Goal: Information Seeking & Learning: Learn about a topic

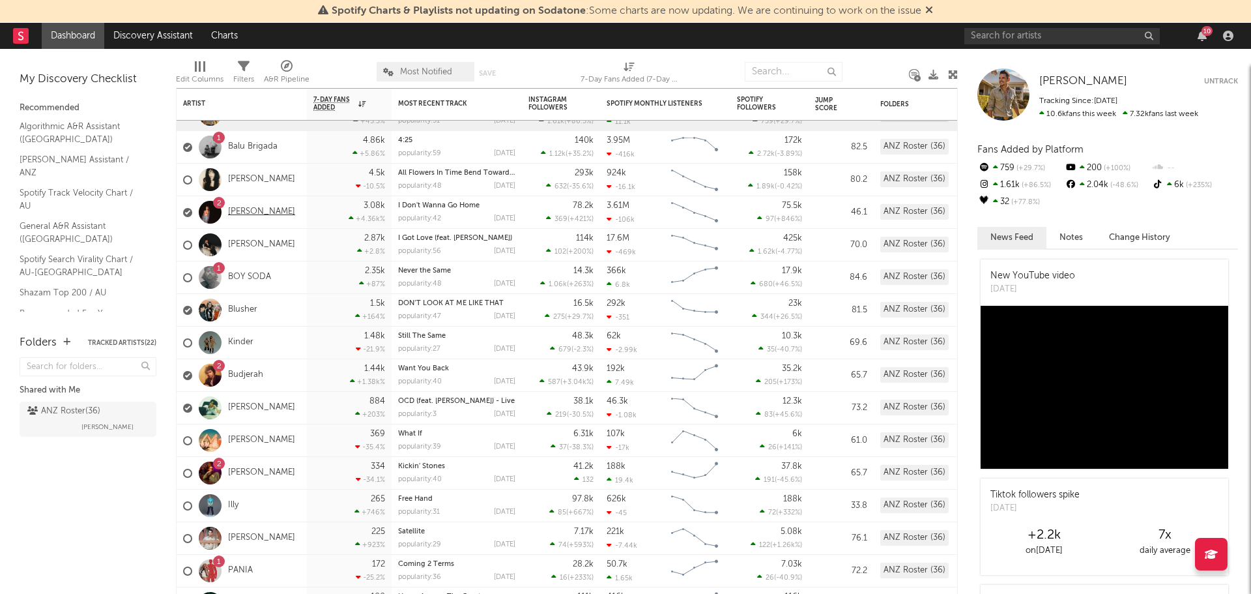
click at [263, 212] on link "[PERSON_NAME]" at bounding box center [261, 212] width 67 height 11
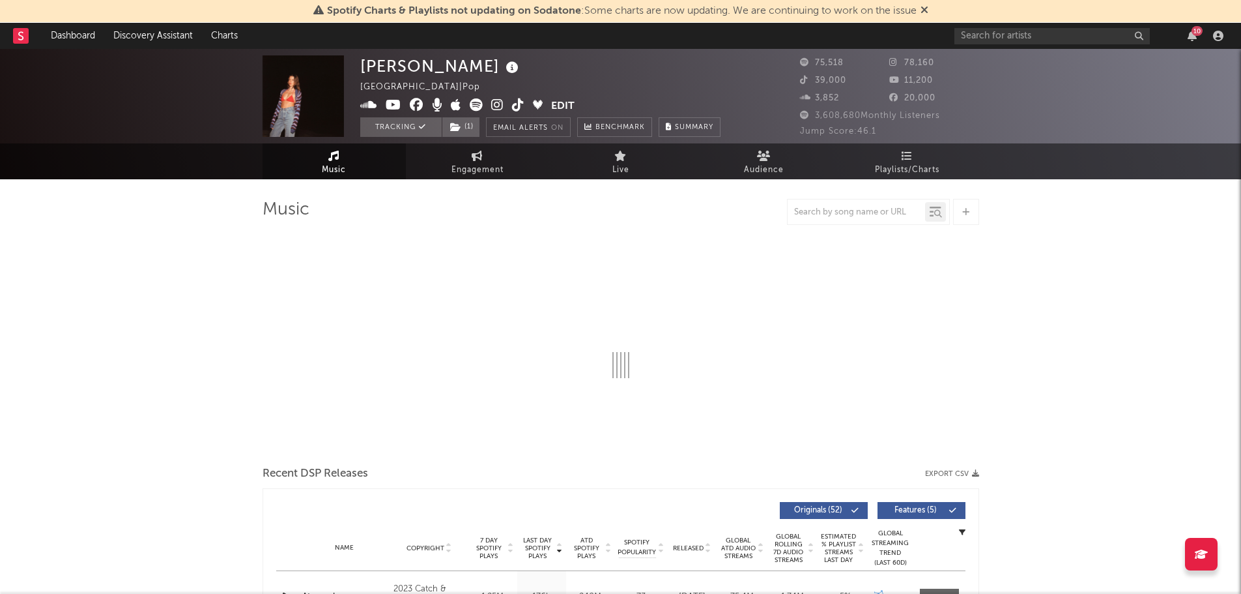
select select "6m"
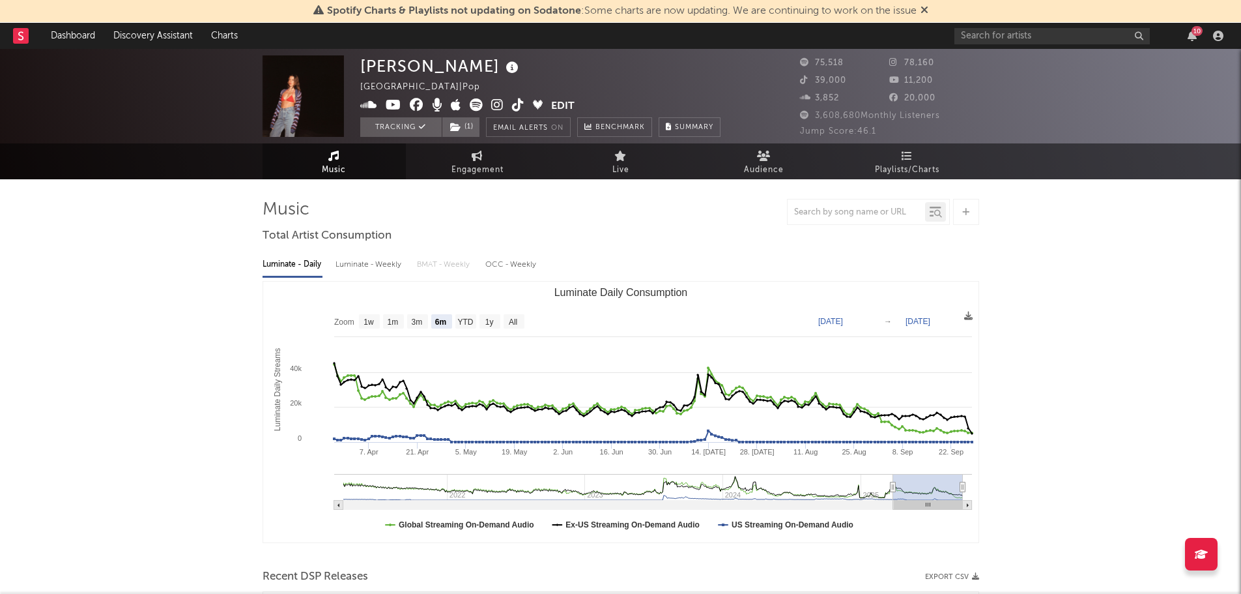
click at [25, 35] on rect at bounding box center [21, 36] width 16 height 16
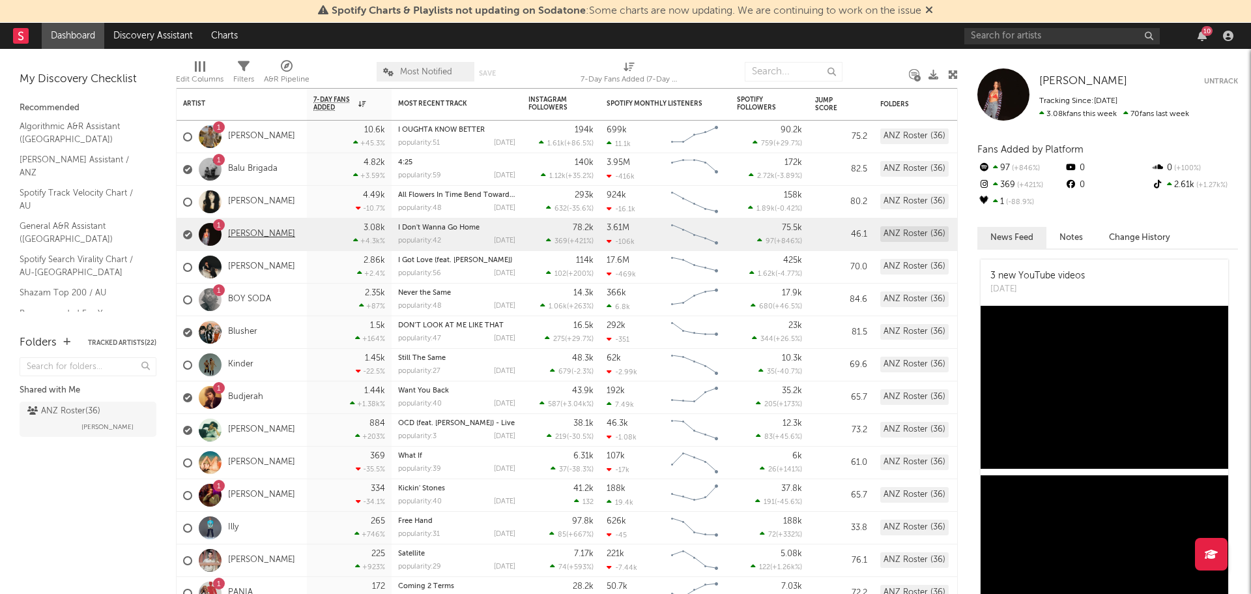
click at [256, 232] on link "[PERSON_NAME]" at bounding box center [261, 234] width 67 height 11
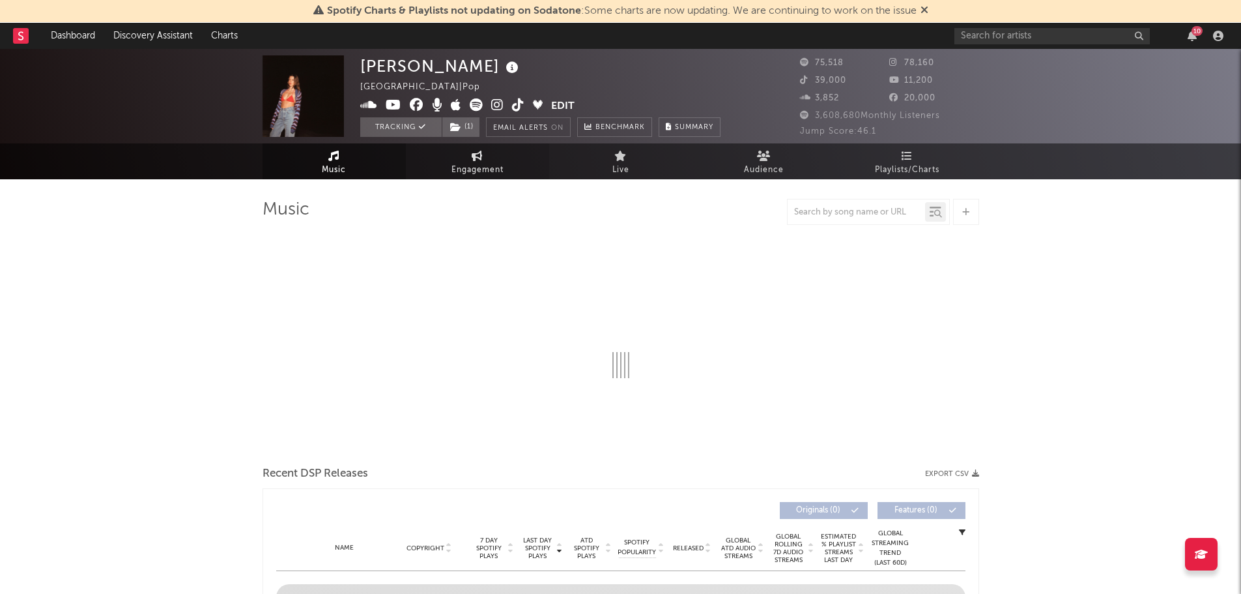
click at [478, 163] on span "Engagement" at bounding box center [478, 170] width 52 height 16
select select "1w"
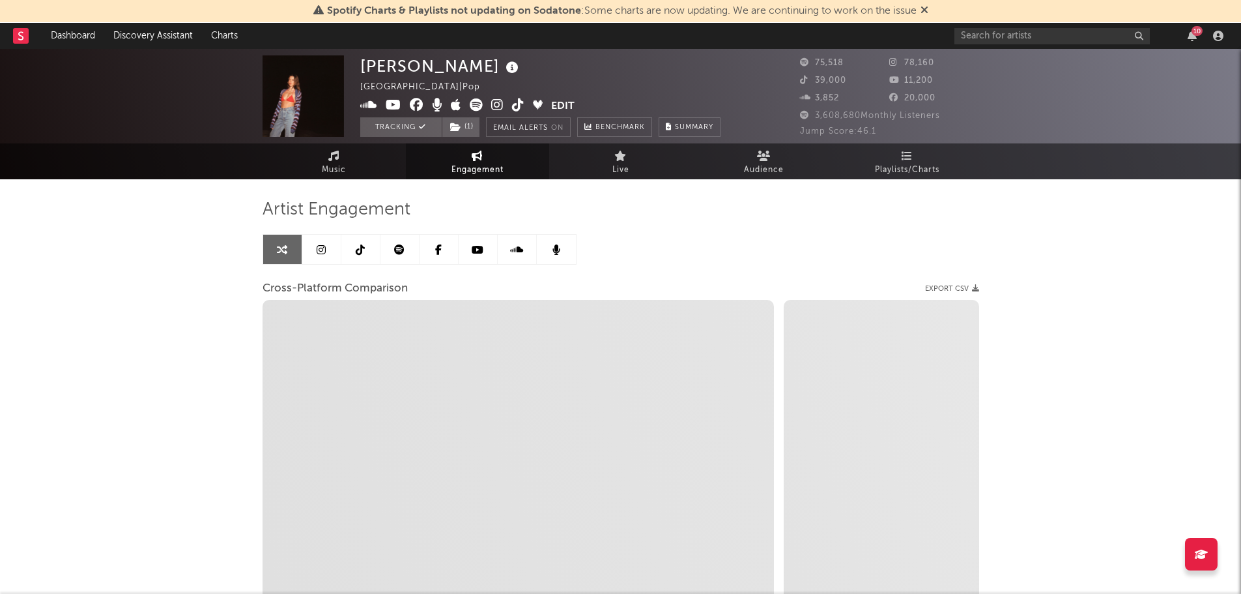
select select "1m"
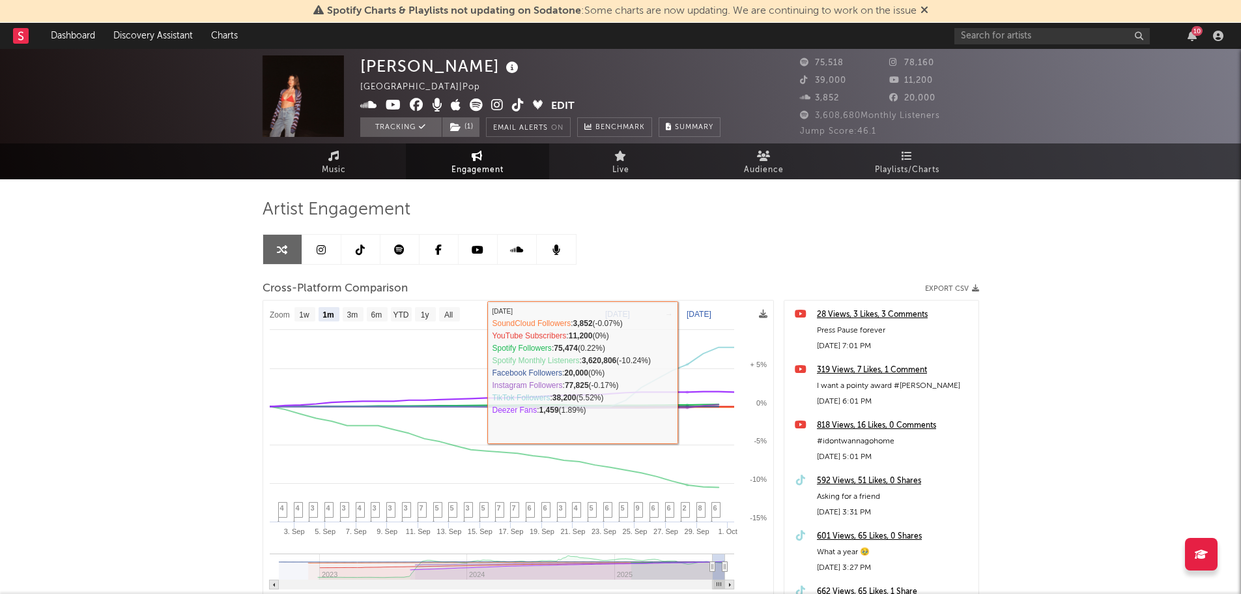
click at [1086, 382] on div "Kita Alexander Australia | Pop Edit Tracking ( 1 ) Email Alerts On Benchmark Su…" at bounding box center [620, 391] width 1241 height 684
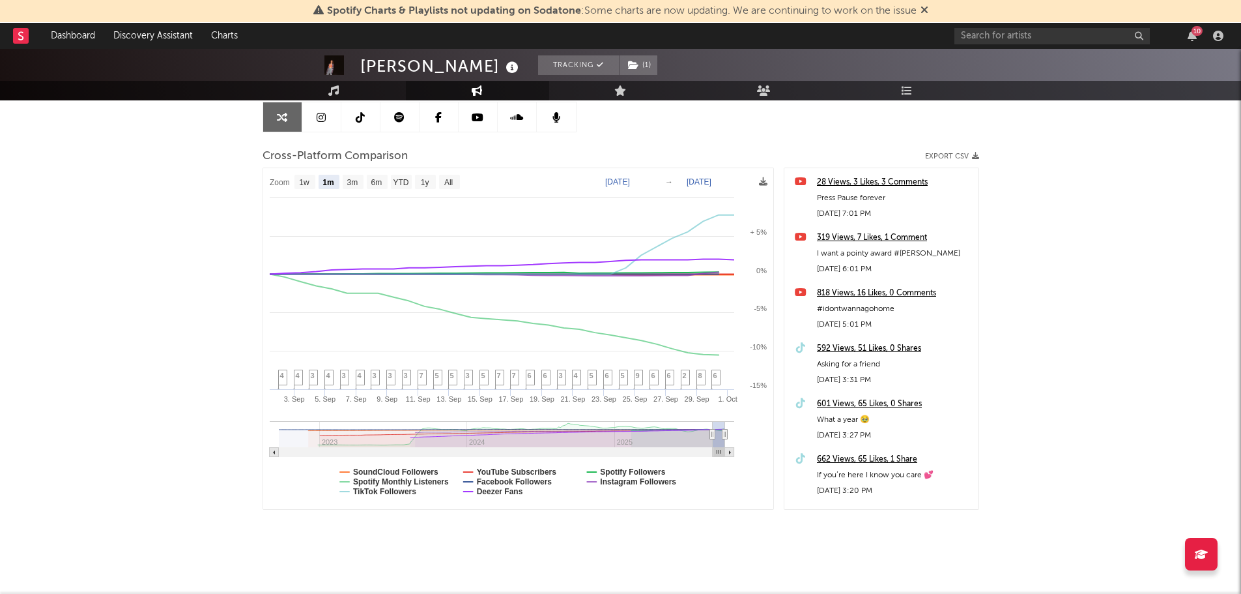
scroll to position [139, 0]
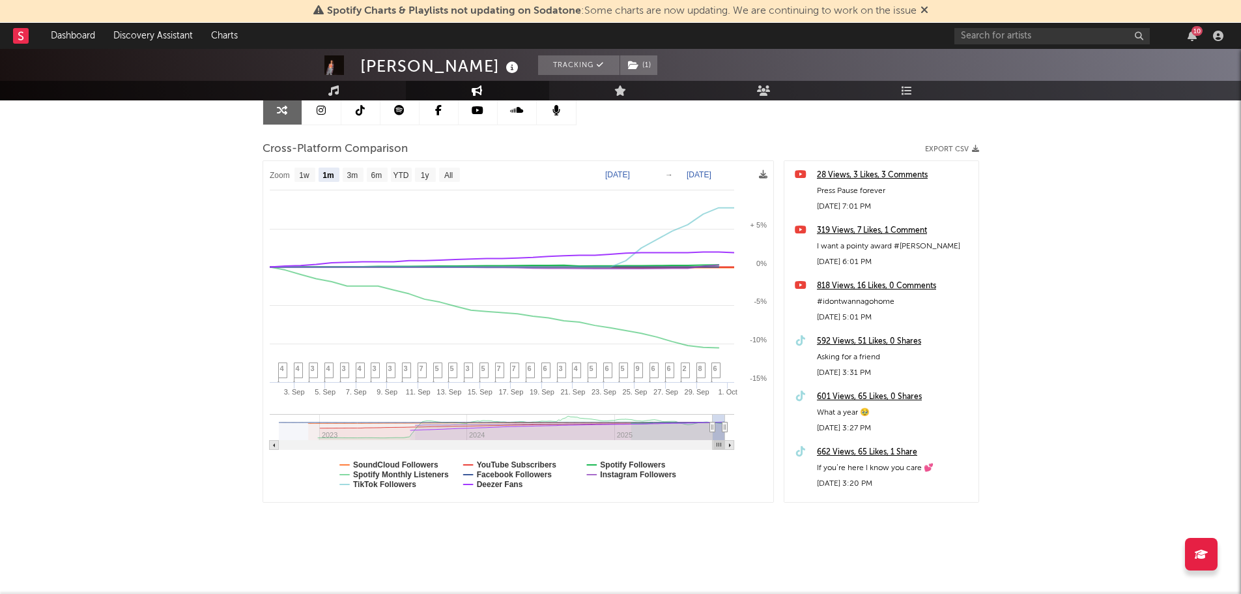
click at [161, 250] on div "Kita Alexander Tracking ( 1 ) Australia | Pop Edit Tracking ( 1 ) Email Alerts …" at bounding box center [620, 251] width 1241 height 684
click at [1074, 172] on div "Kita Alexander Tracking ( 1 ) Australia | Pop Edit Tracking ( 1 ) Email Alerts …" at bounding box center [620, 251] width 1241 height 684
click at [1198, 33] on div "10" at bounding box center [1197, 31] width 11 height 10
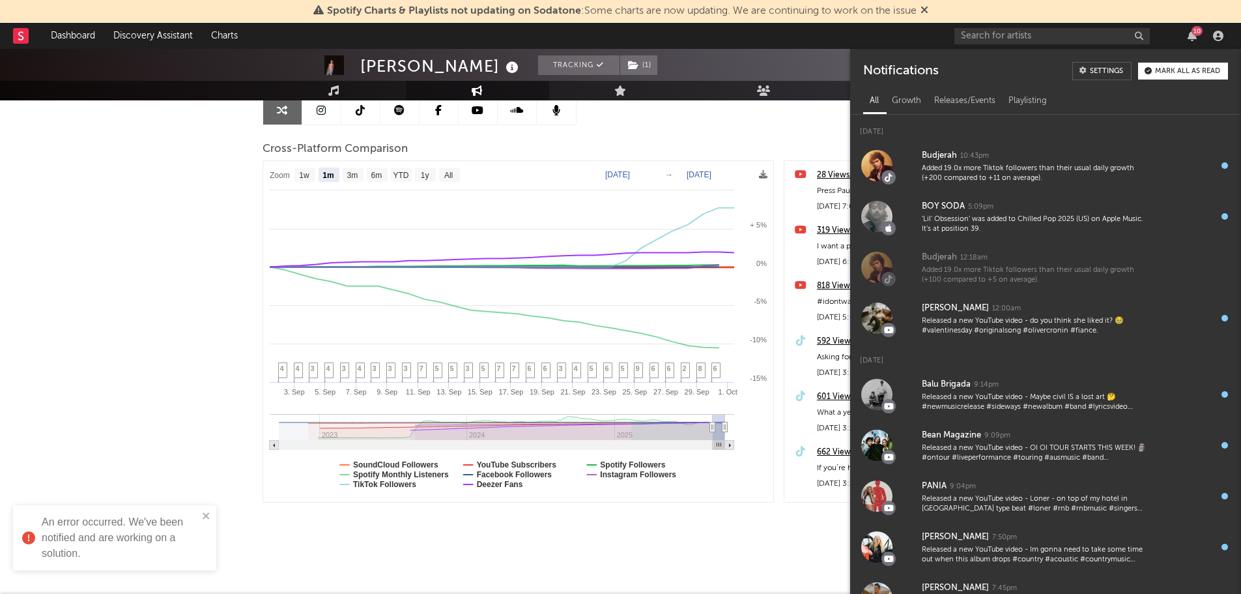
click at [1194, 70] on div "Mark all as read" at bounding box center [1187, 71] width 65 height 7
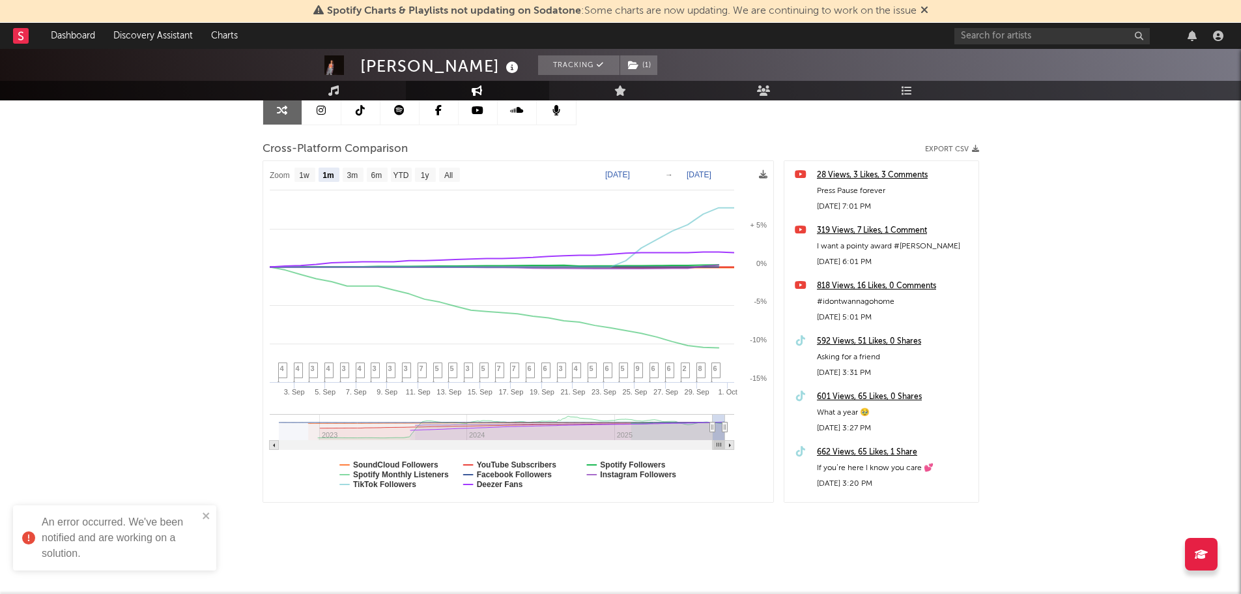
click at [159, 209] on div "Kita Alexander Tracking ( 1 ) Australia | Pop Edit Tracking ( 1 ) Email Alerts …" at bounding box center [620, 251] width 1241 height 684
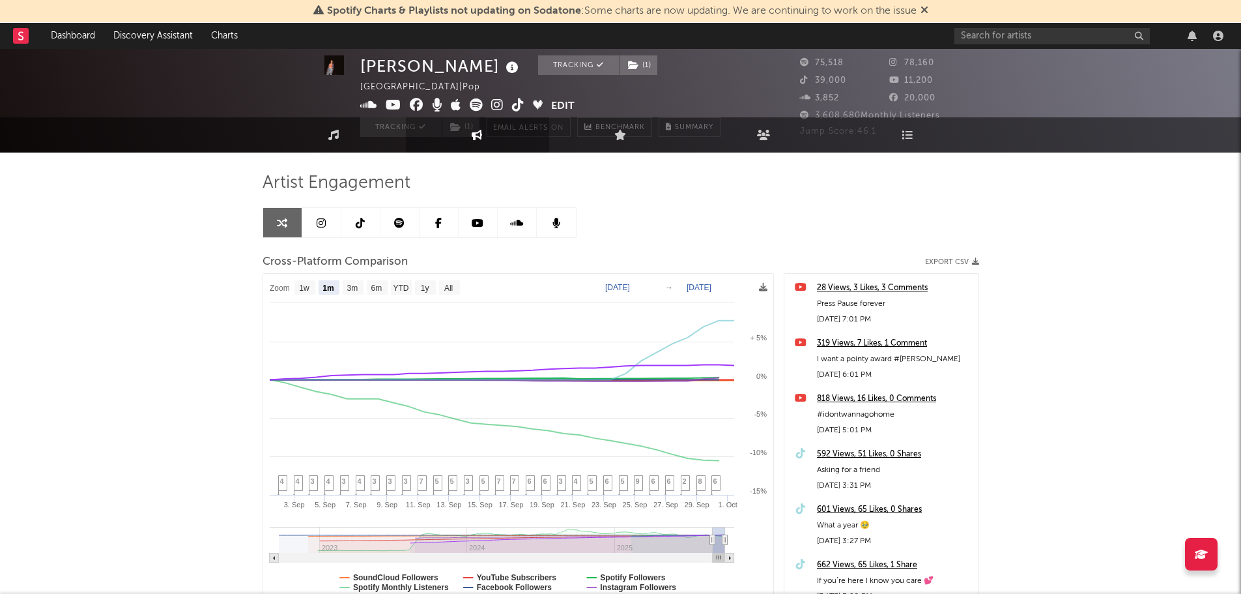
scroll to position [0, 0]
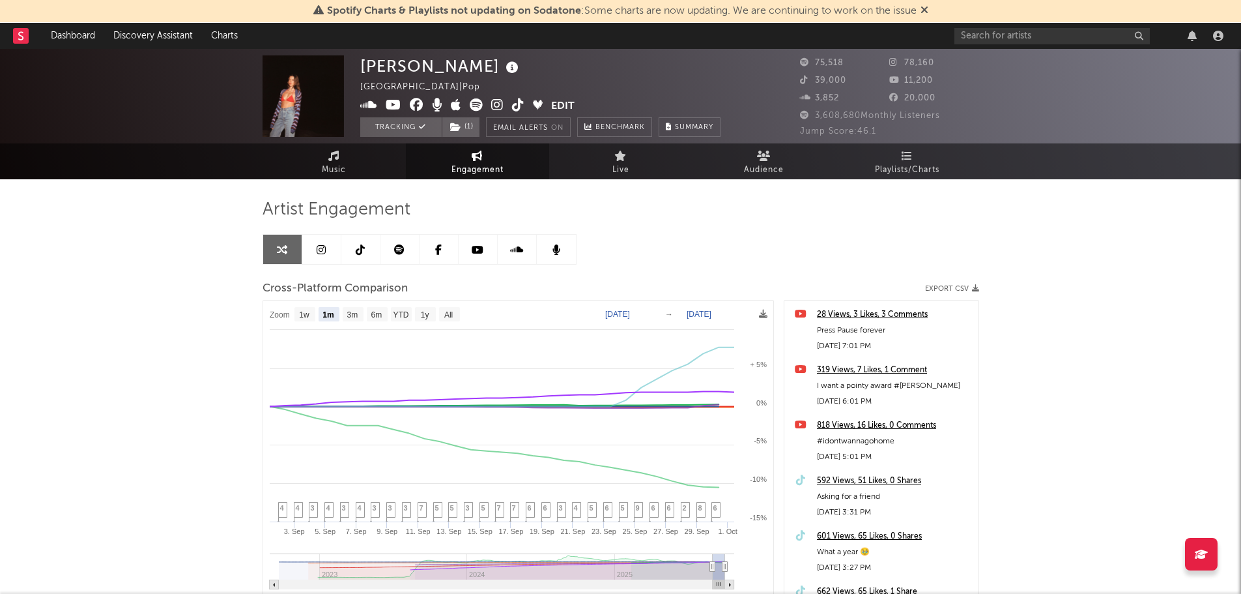
click at [20, 38] on rect at bounding box center [21, 36] width 16 height 16
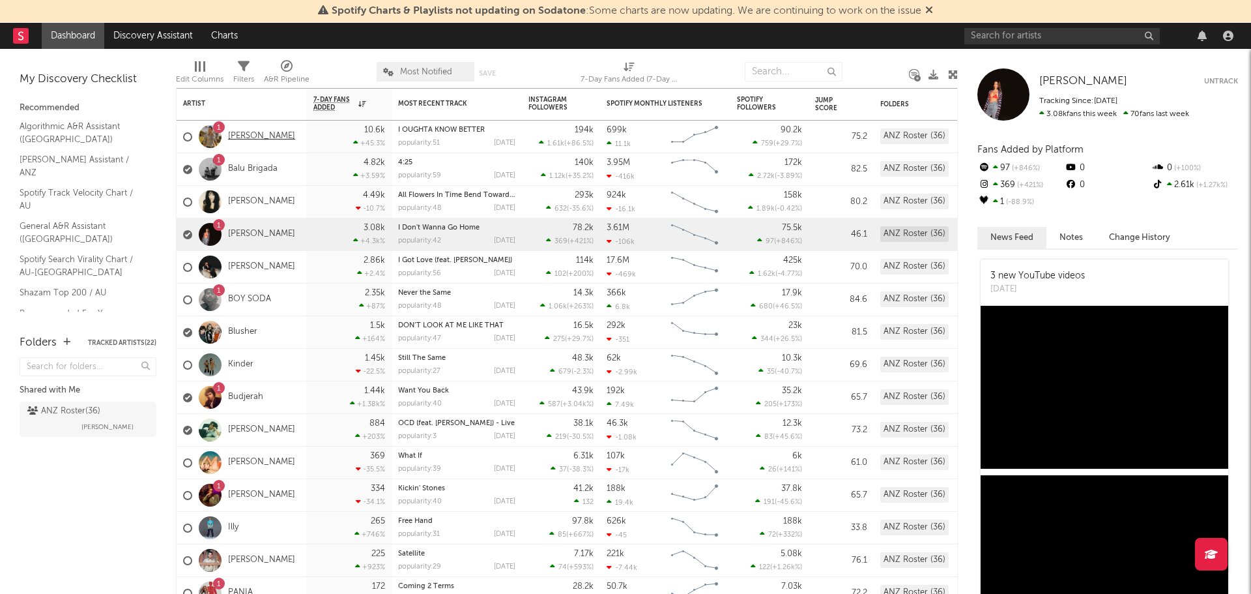
click at [267, 134] on link "[PERSON_NAME]" at bounding box center [261, 136] width 67 height 11
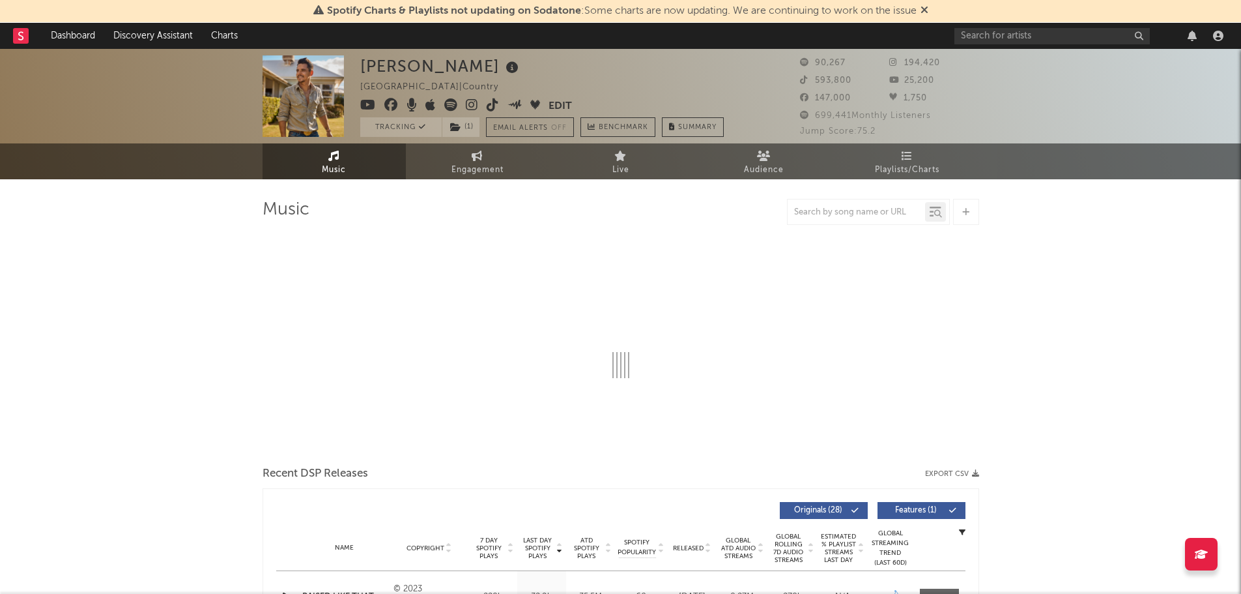
select select "6m"
